Goal: Information Seeking & Learning: Check status

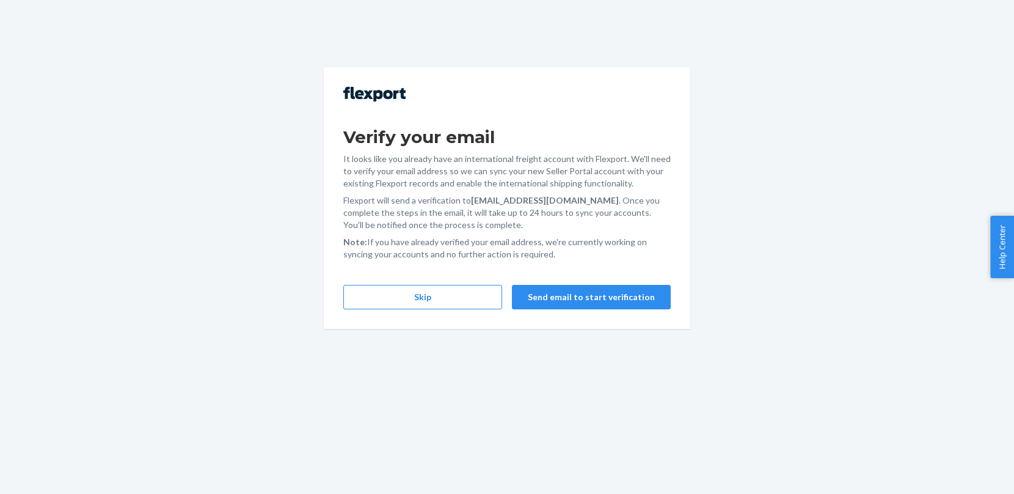
click at [399, 310] on div "Verify your email It looks like you already have an international freight accou…" at bounding box center [507, 197] width 367 height 261
click at [404, 303] on button "Skip" at bounding box center [422, 297] width 159 height 24
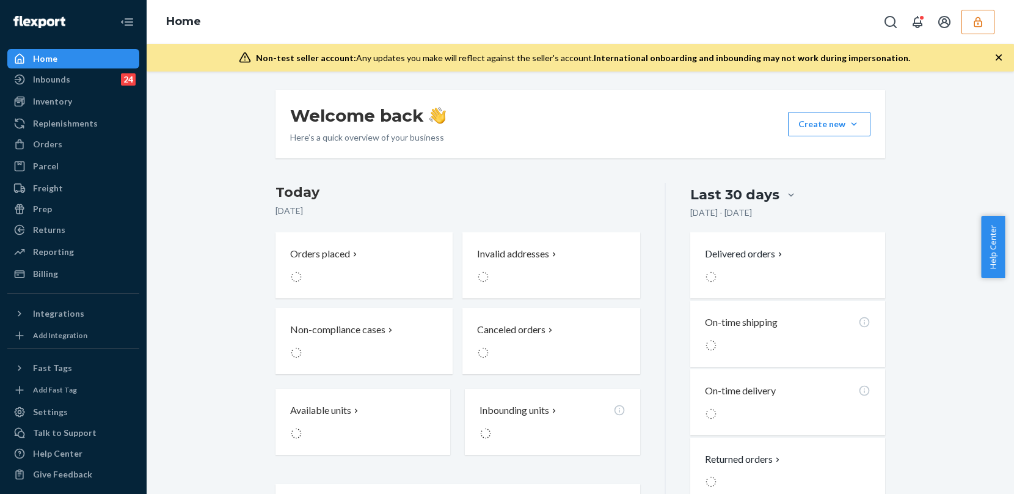
click at [976, 27] on icon "button" at bounding box center [978, 22] width 12 height 12
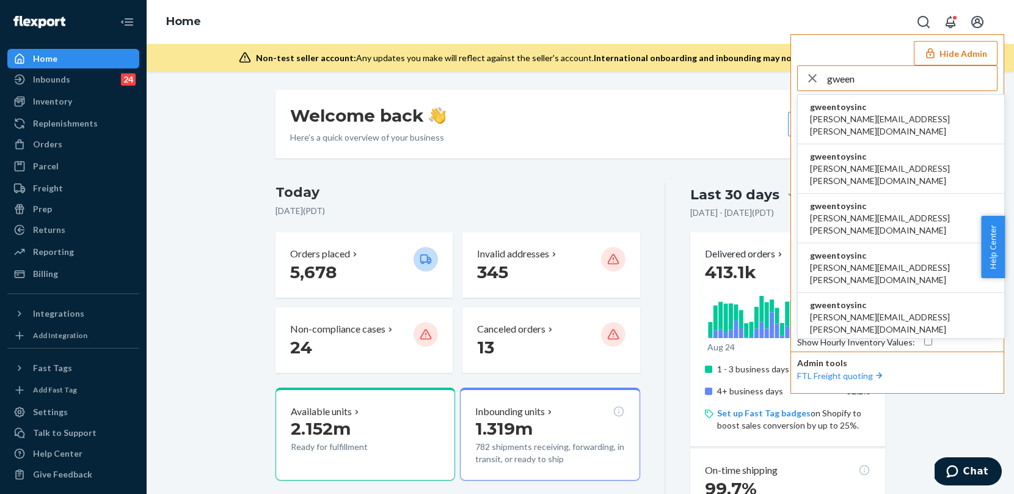
type input "gween"
click at [847, 110] on span "gweentoysinc" at bounding box center [901, 107] width 182 height 12
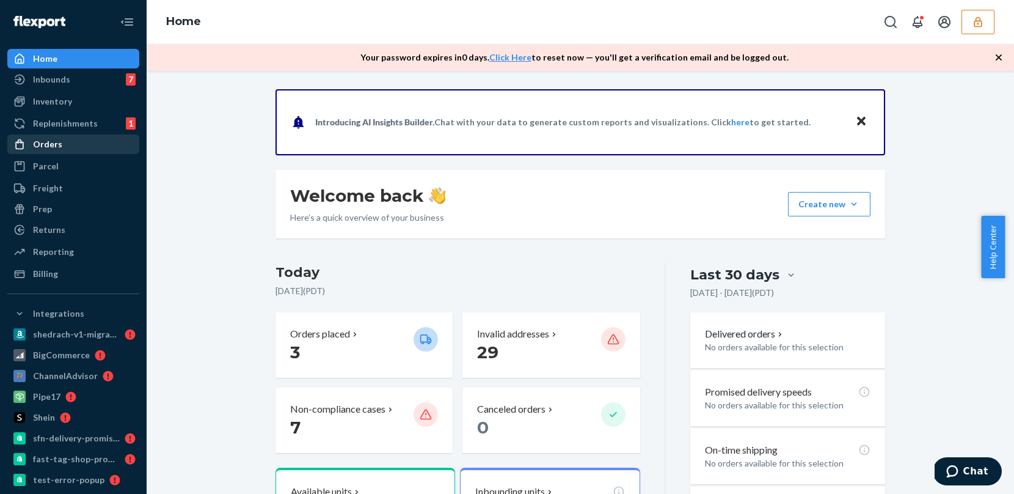
click at [84, 144] on div "Orders" at bounding box center [74, 144] width 130 height 17
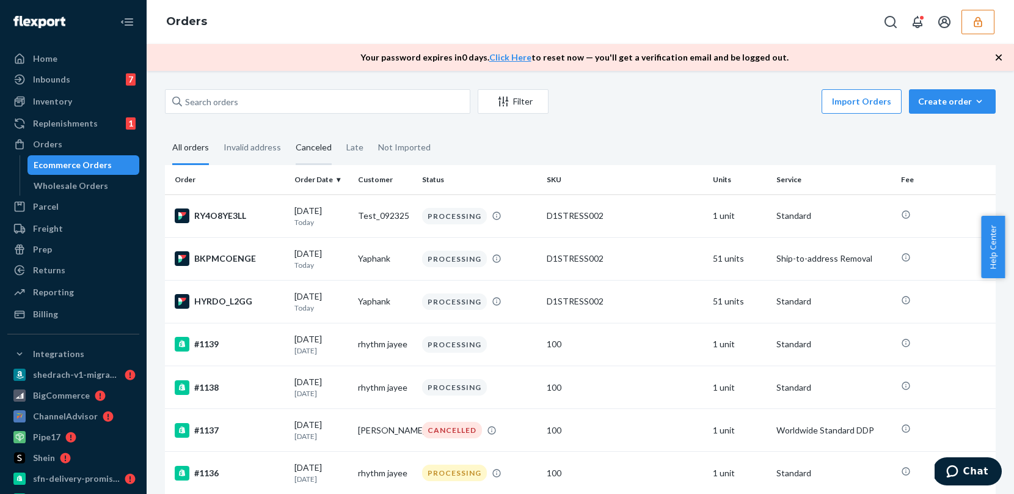
click at [299, 150] on div "Canceled" at bounding box center [314, 148] width 36 height 34
click at [288, 131] on input "Canceled" at bounding box center [288, 131] width 0 height 0
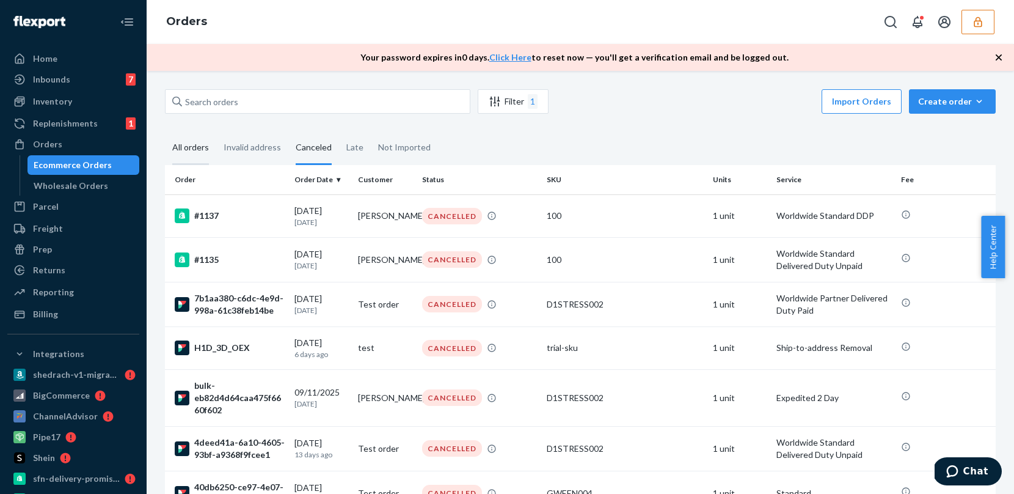
click at [178, 148] on div "All orders" at bounding box center [190, 148] width 37 height 34
click at [165, 131] on input "All orders" at bounding box center [165, 131] width 0 height 0
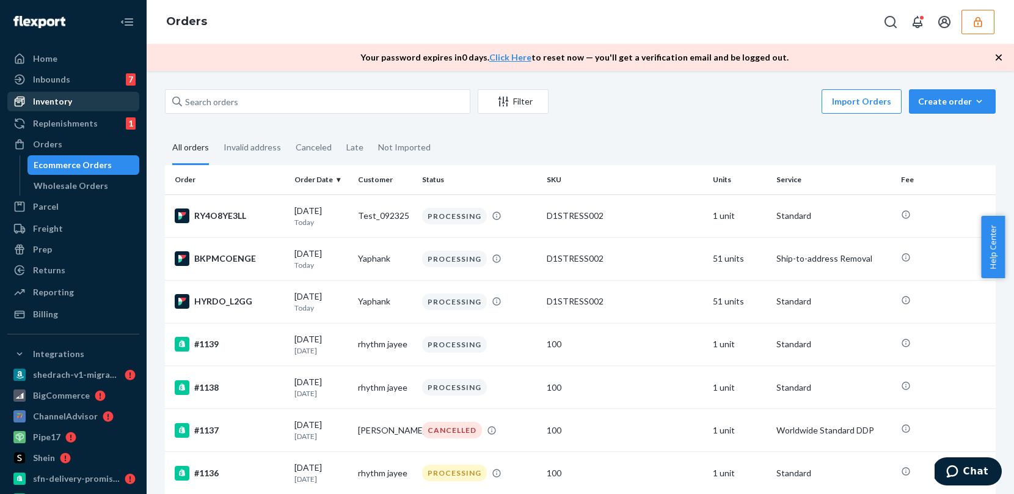
click at [68, 103] on div "Inventory" at bounding box center [52, 101] width 39 height 12
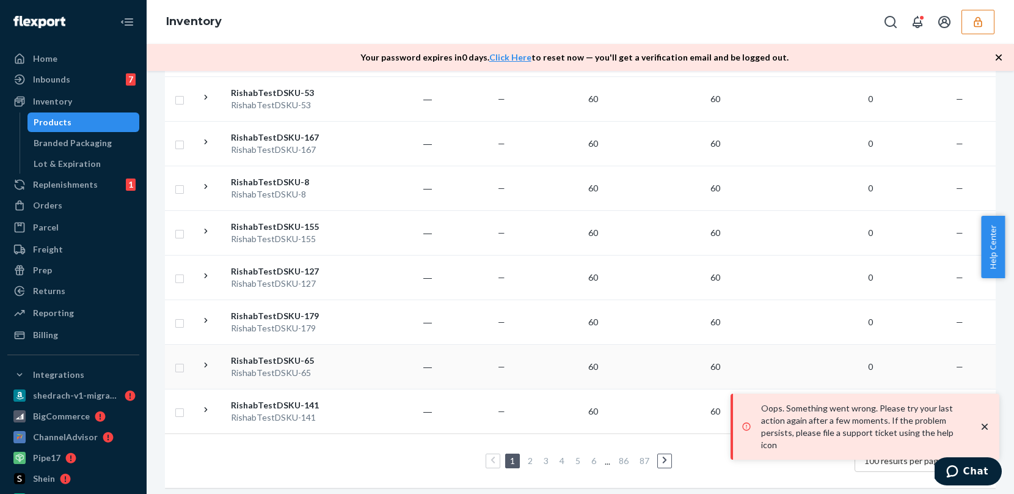
scroll to position [4879, 0]
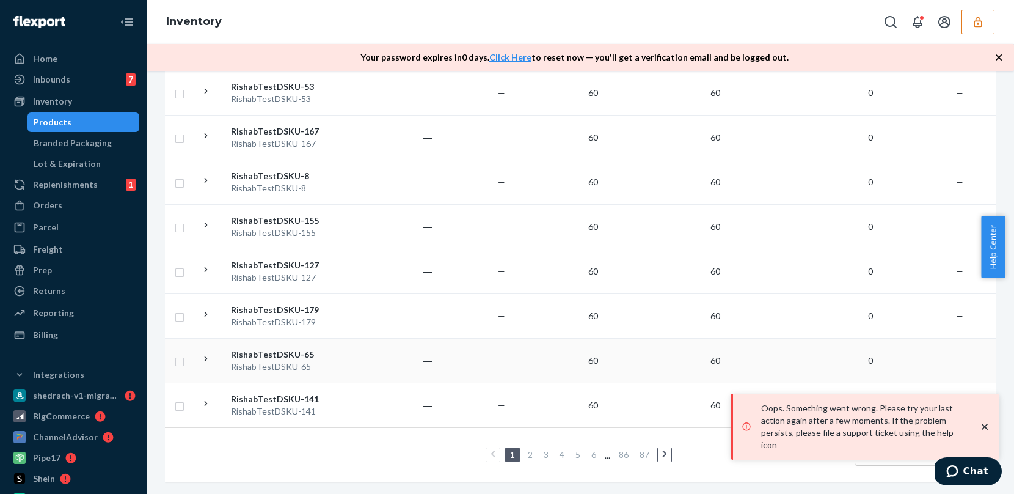
click at [409, 350] on td "―" at bounding box center [399, 360] width 73 height 45
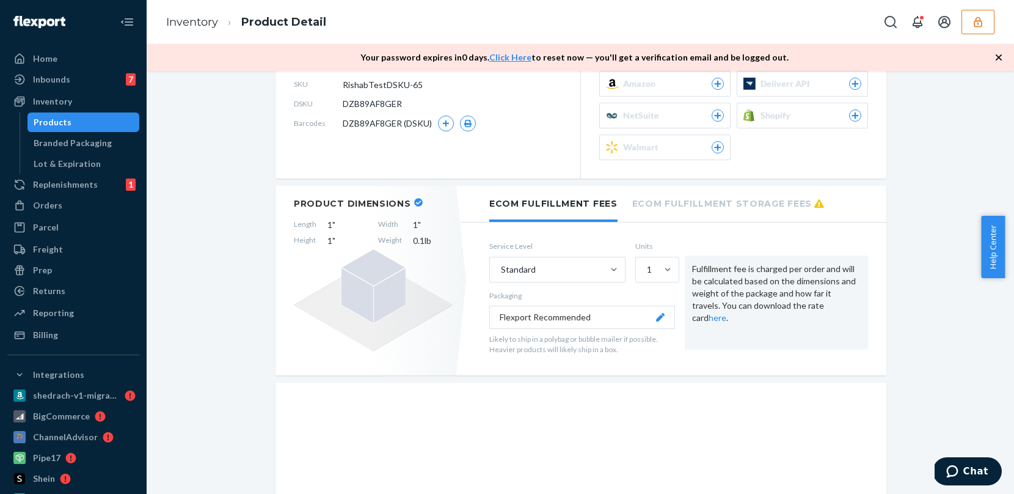
scroll to position [321, 0]
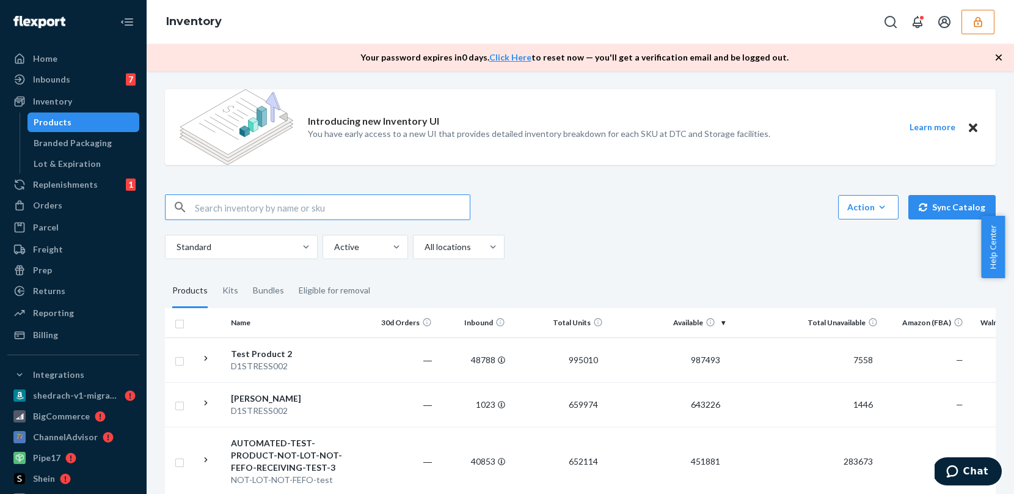
click at [690, 324] on th "Available" at bounding box center [669, 322] width 122 height 29
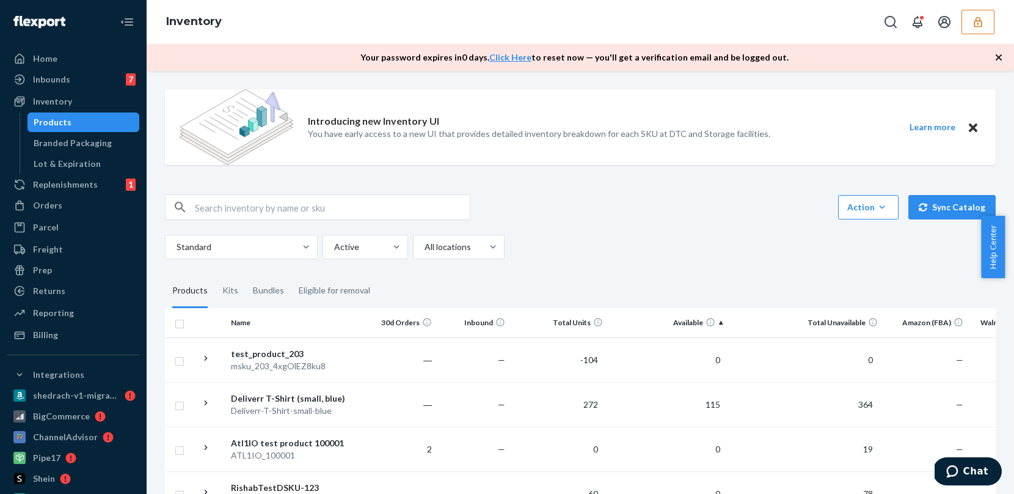
click at [688, 322] on th "Available" at bounding box center [669, 322] width 122 height 29
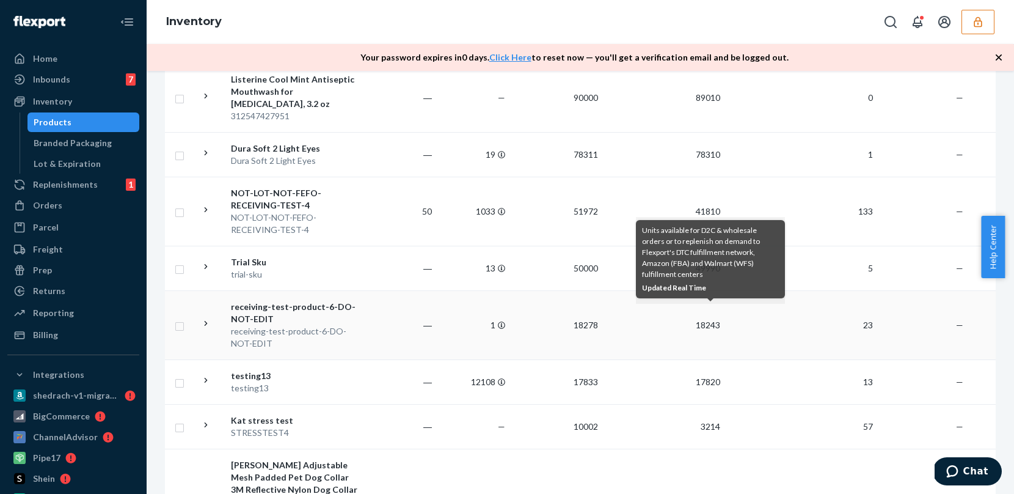
scroll to position [793, 0]
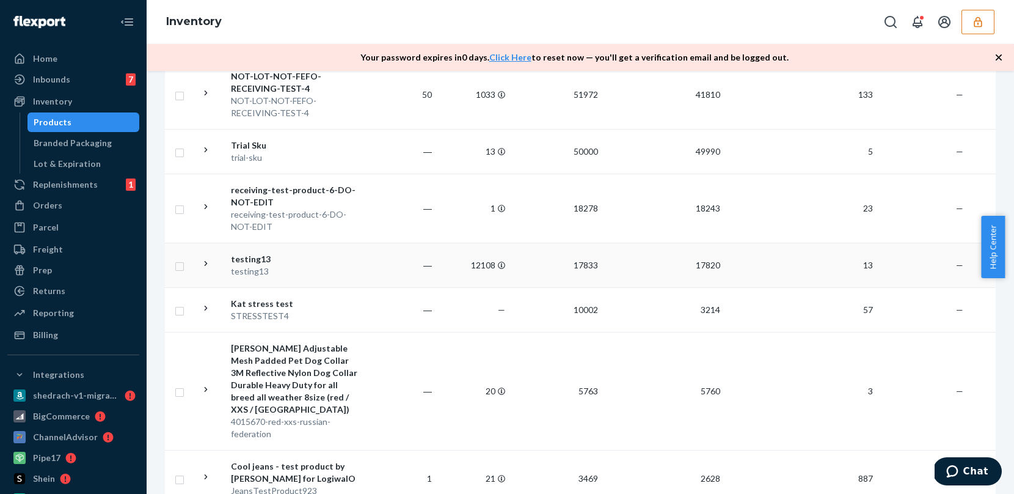
click at [426, 287] on td "―" at bounding box center [399, 265] width 73 height 45
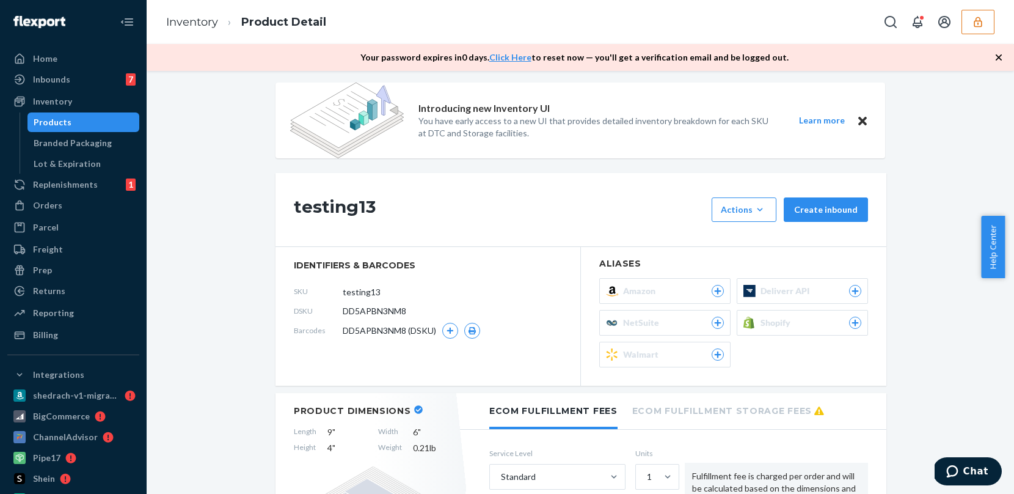
scroll to position [134, 0]
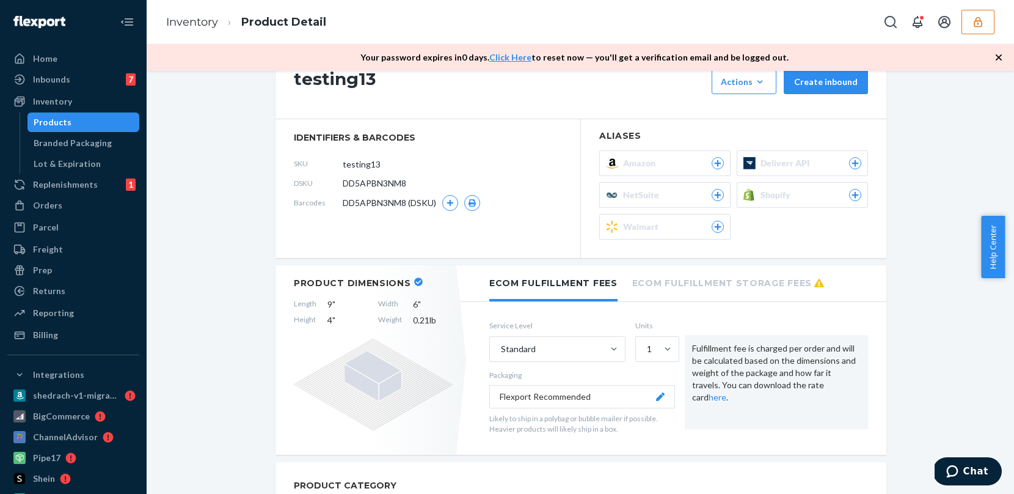
click at [414, 282] on icon at bounding box center [418, 281] width 9 height 9
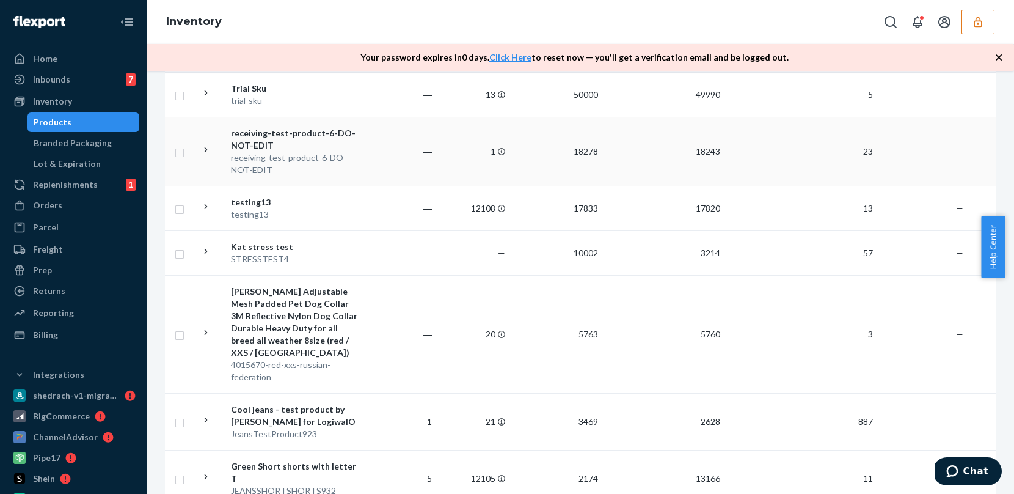
scroll to position [850, 0]
click at [384, 186] on td "―" at bounding box center [399, 151] width 73 height 69
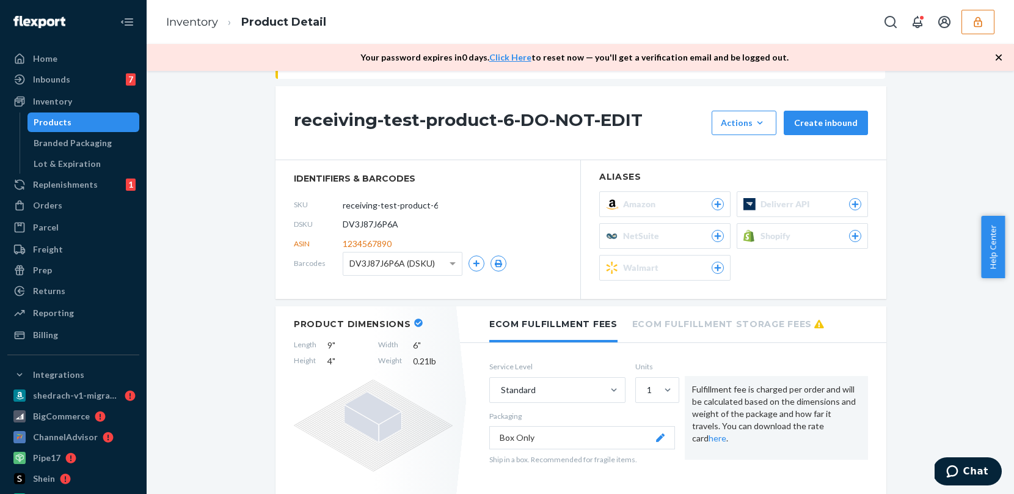
scroll to position [165, 0]
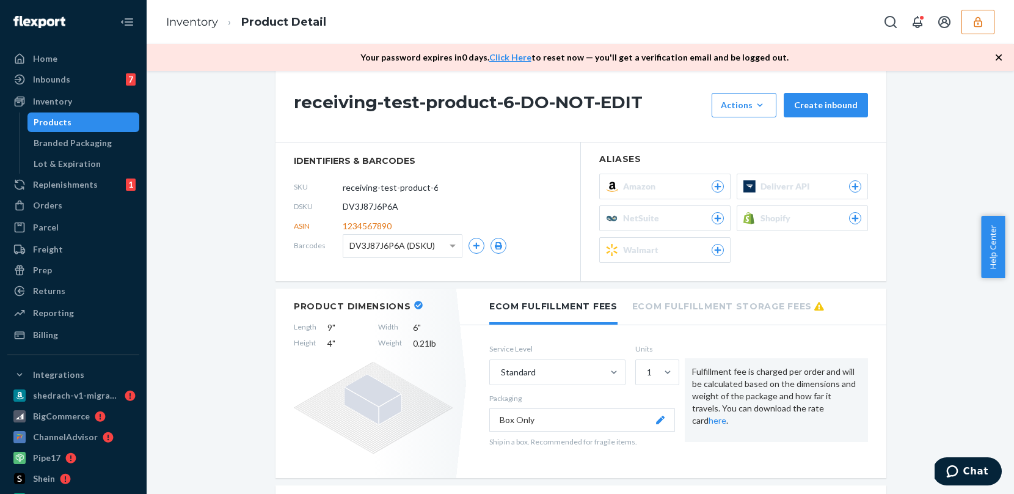
click at [414, 302] on icon at bounding box center [418, 305] width 9 height 9
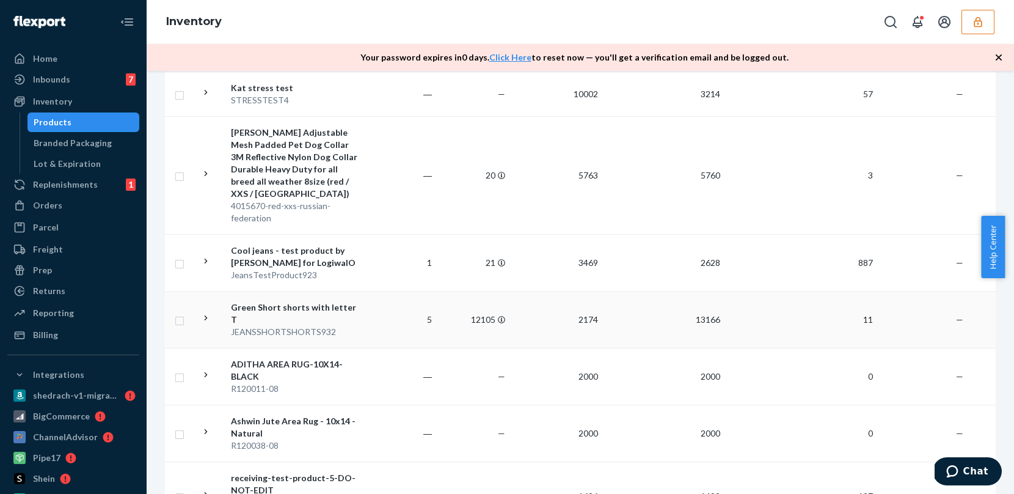
scroll to position [1004, 0]
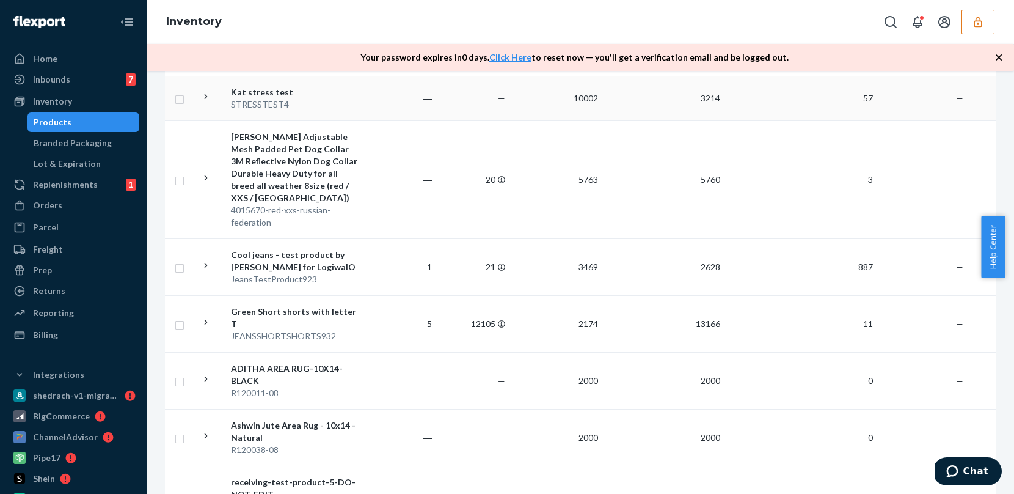
click at [396, 120] on td "―" at bounding box center [399, 98] width 73 height 45
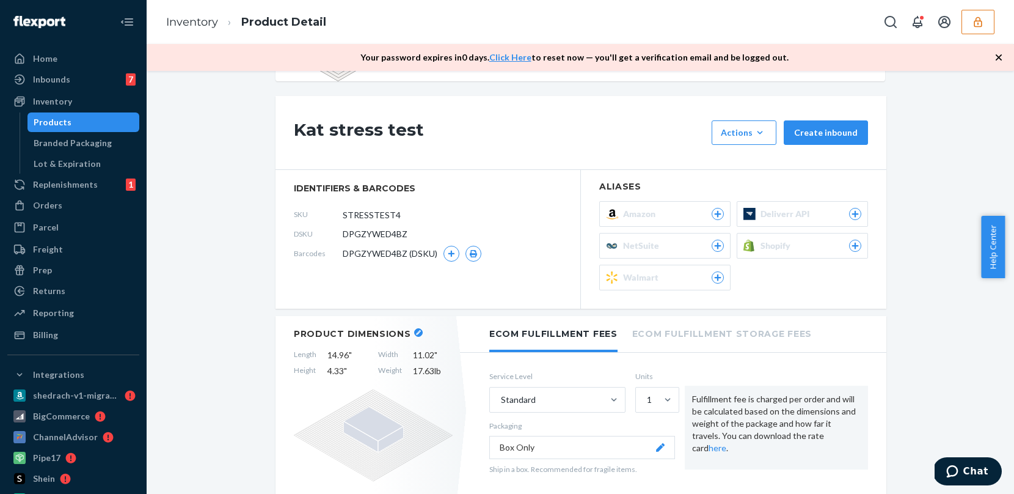
scroll to position [93, 0]
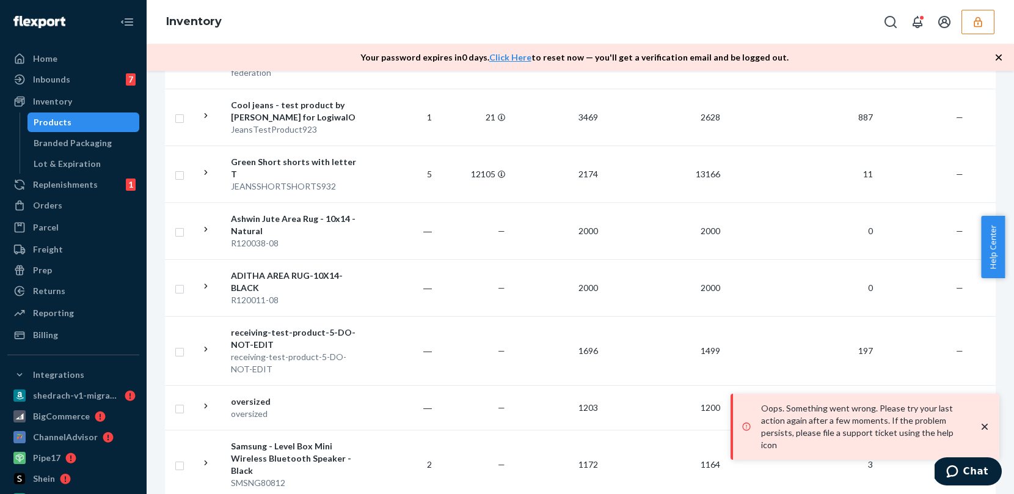
scroll to position [1170, 0]
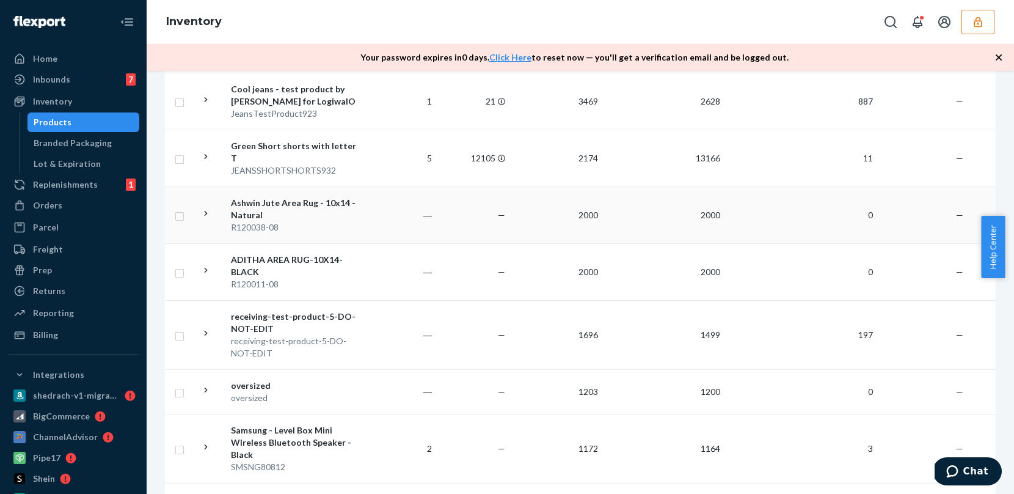
click at [367, 243] on td "―" at bounding box center [399, 214] width 73 height 57
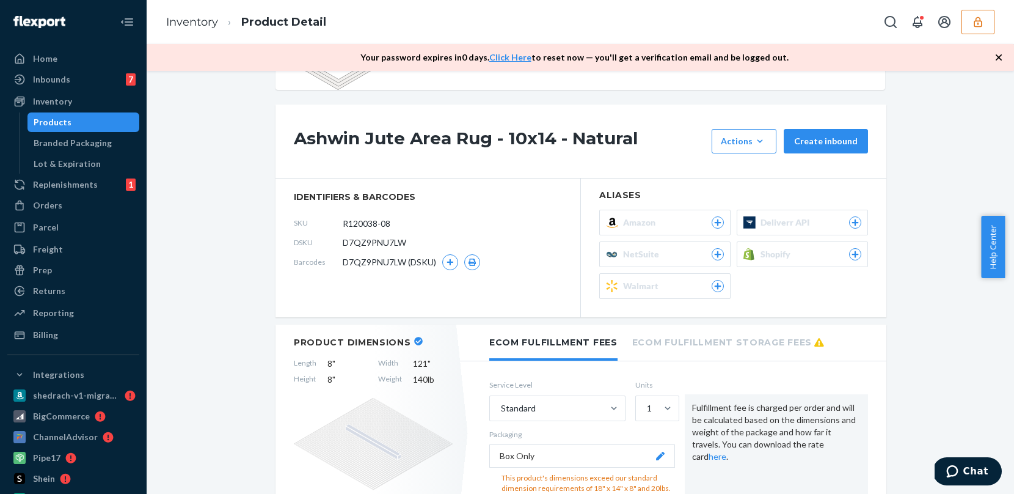
scroll to position [120, 0]
